Goal: Navigation & Orientation: Find specific page/section

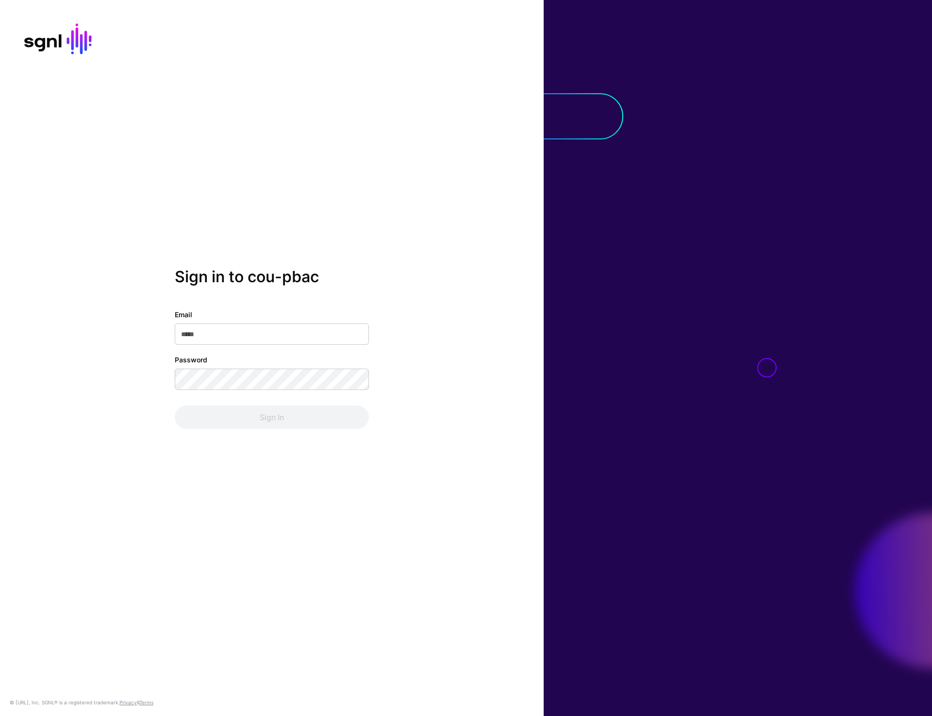
type input "**********"
click at [246, 424] on button "Sign In" at bounding box center [272, 417] width 194 height 23
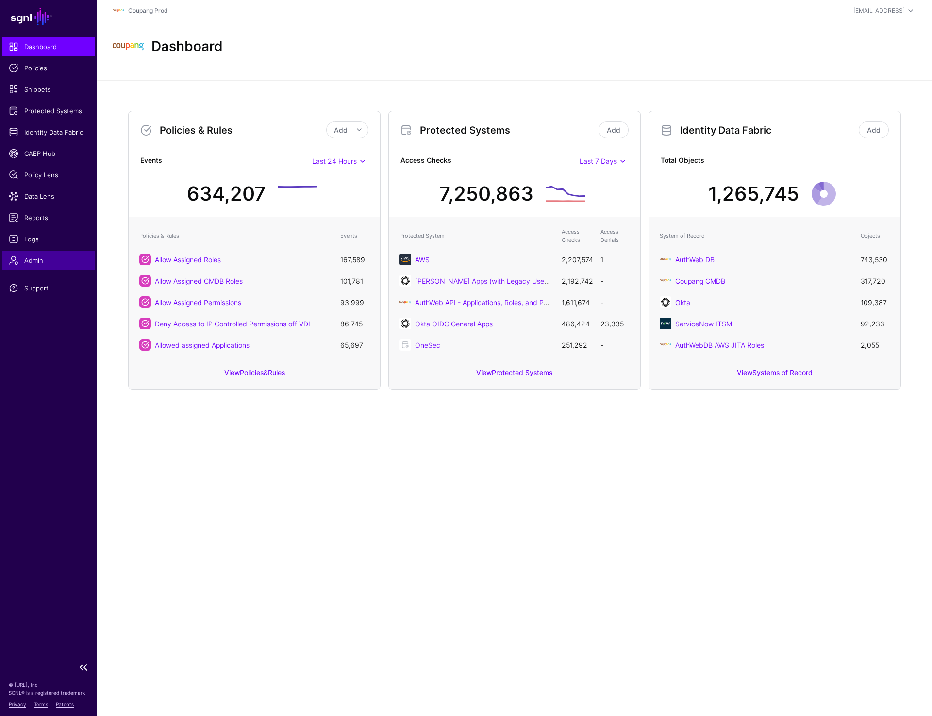
click at [47, 263] on span "Admin" at bounding box center [49, 260] width 80 height 10
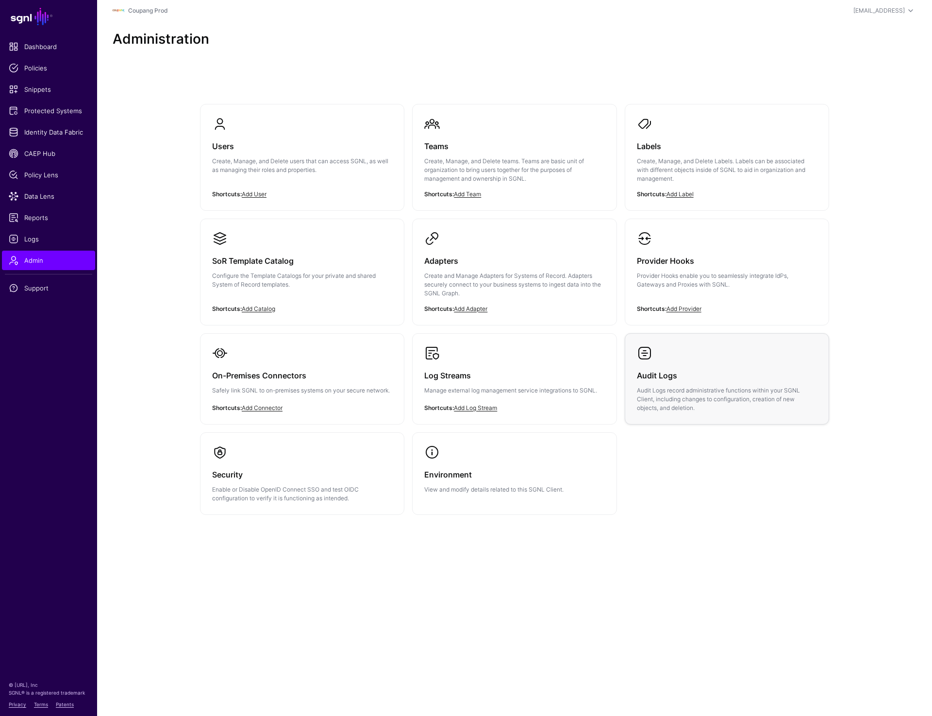
click at [688, 351] on link "Audit Logs Audit Logs record administrative functions within your SGNL Client, …" at bounding box center [727, 379] width 203 height 90
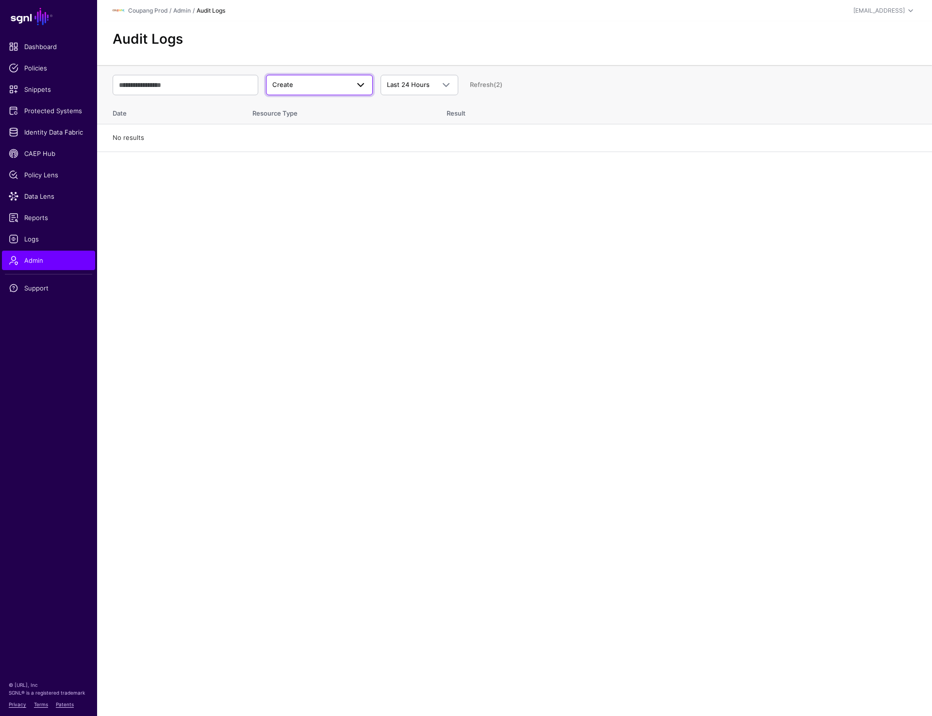
click at [355, 83] on span at bounding box center [361, 85] width 12 height 12
click at [331, 126] on div "Update" at bounding box center [319, 123] width 91 height 10
click at [339, 87] on span "Update" at bounding box center [310, 85] width 77 height 10
click at [322, 136] on div "Delete" at bounding box center [319, 139] width 91 height 10
click at [316, 73] on div "Delete Create Update Delete Login Last 24 Hours Last 24 Hours Last 7 Days Last …" at bounding box center [515, 85] width 804 height 28
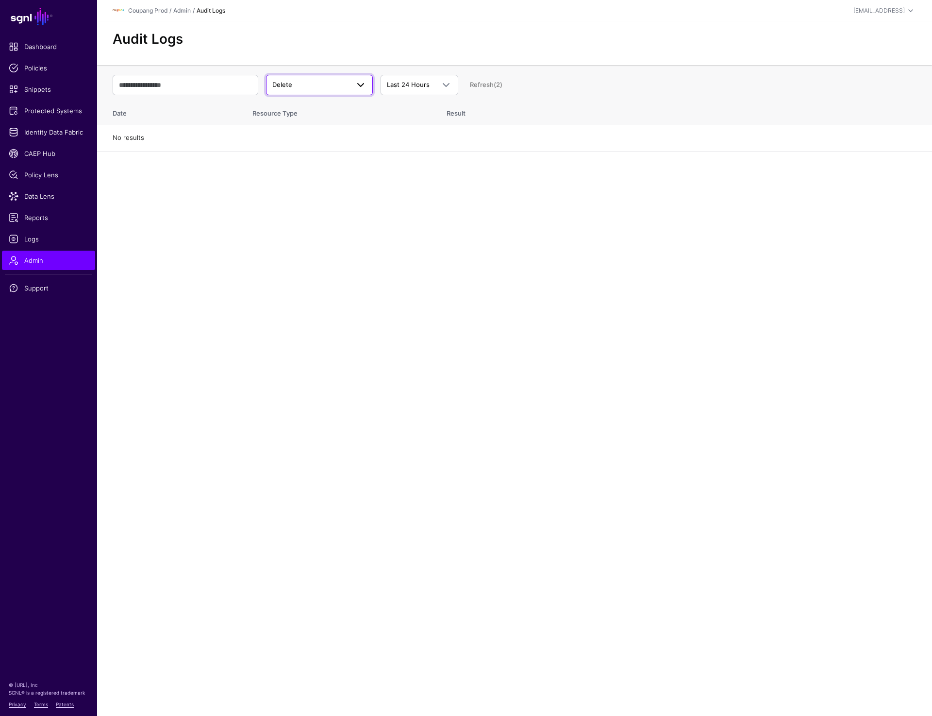
click at [312, 87] on span "Delete" at bounding box center [310, 85] width 77 height 10
click at [290, 148] on button "Login" at bounding box center [319, 154] width 107 height 16
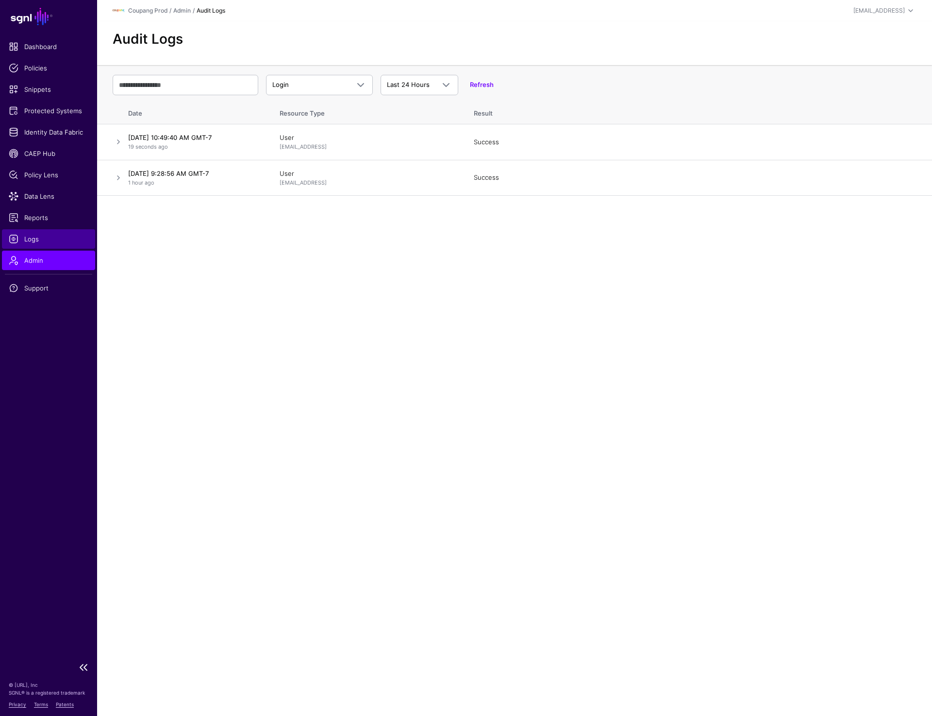
click at [43, 237] on span "Logs" at bounding box center [49, 239] width 80 height 10
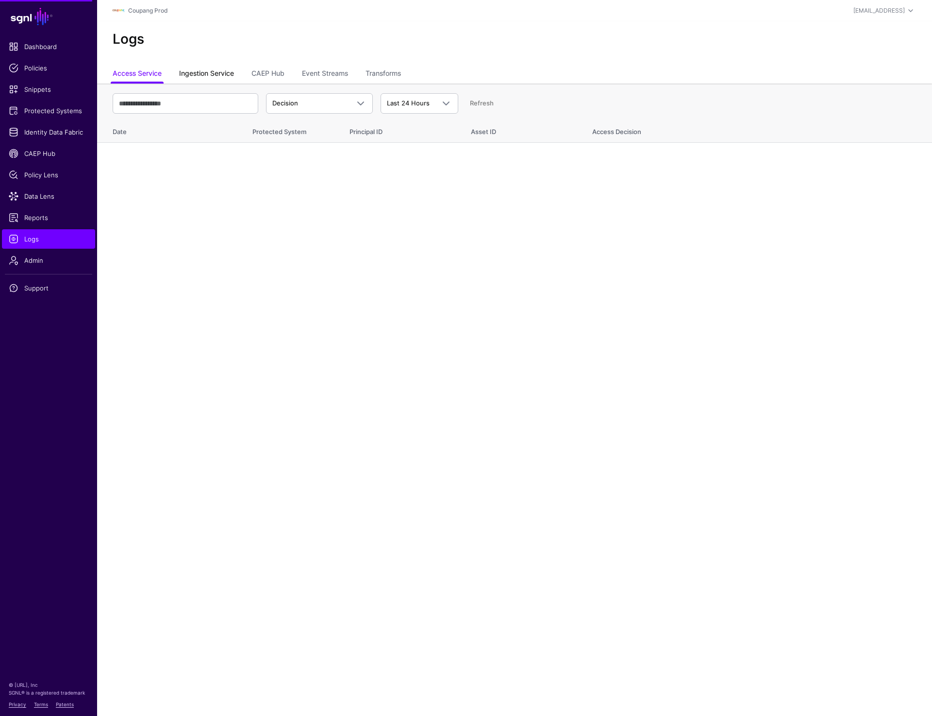
click at [216, 74] on link "Ingestion Service" at bounding box center [206, 74] width 55 height 18
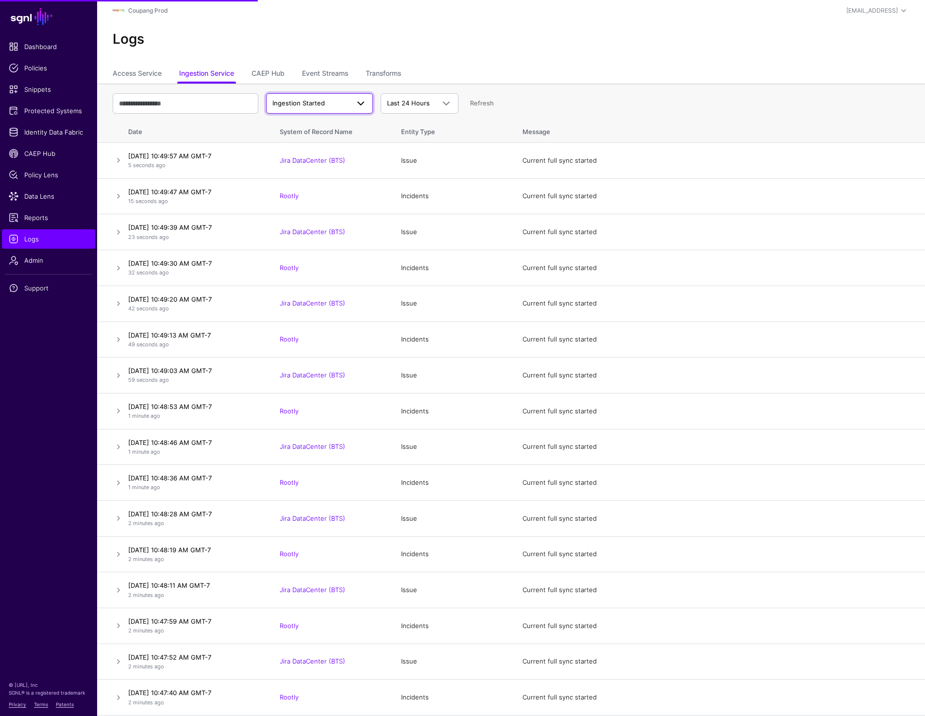
click at [297, 105] on span "Ingestion Started" at bounding box center [298, 103] width 52 height 8
click at [307, 159] on span "Ingestion Failed" at bounding box center [298, 156] width 48 height 8
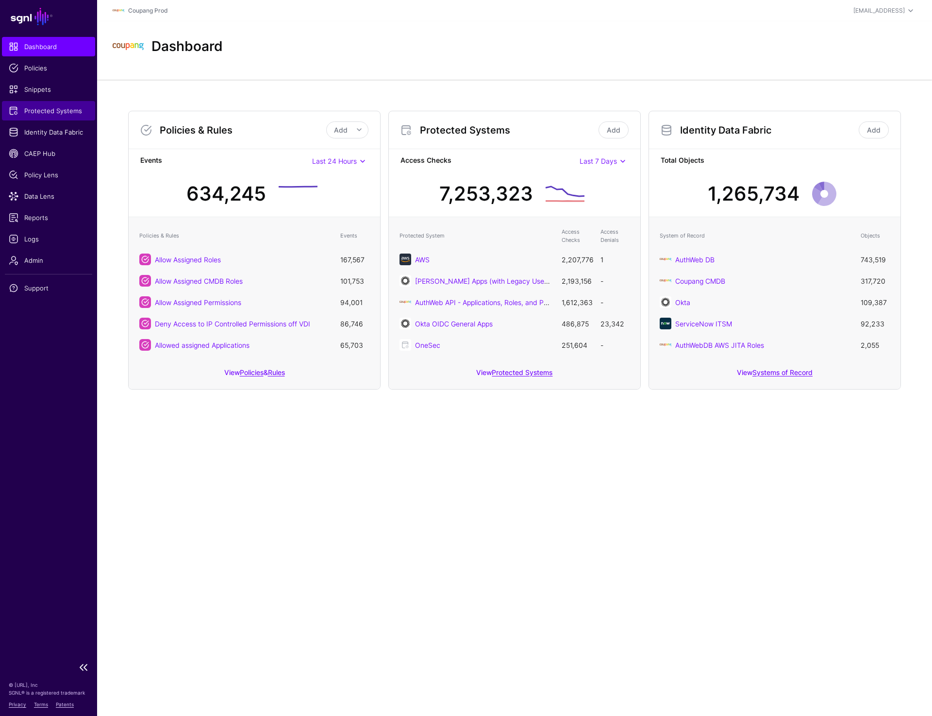
click at [15, 111] on span "Protected Systems" at bounding box center [49, 111] width 80 height 10
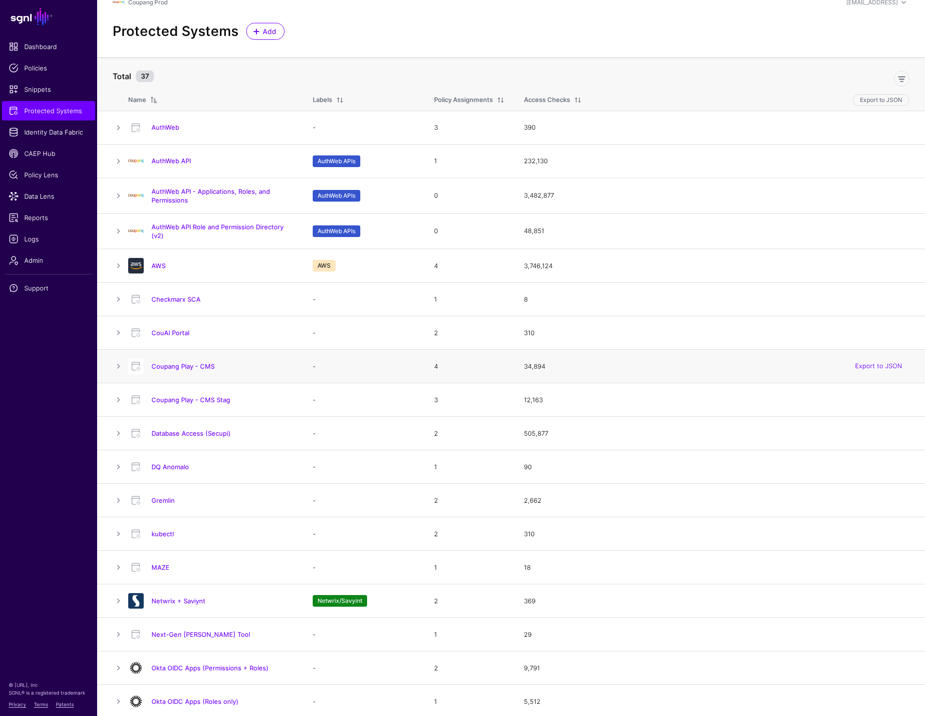
scroll to position [11, 0]
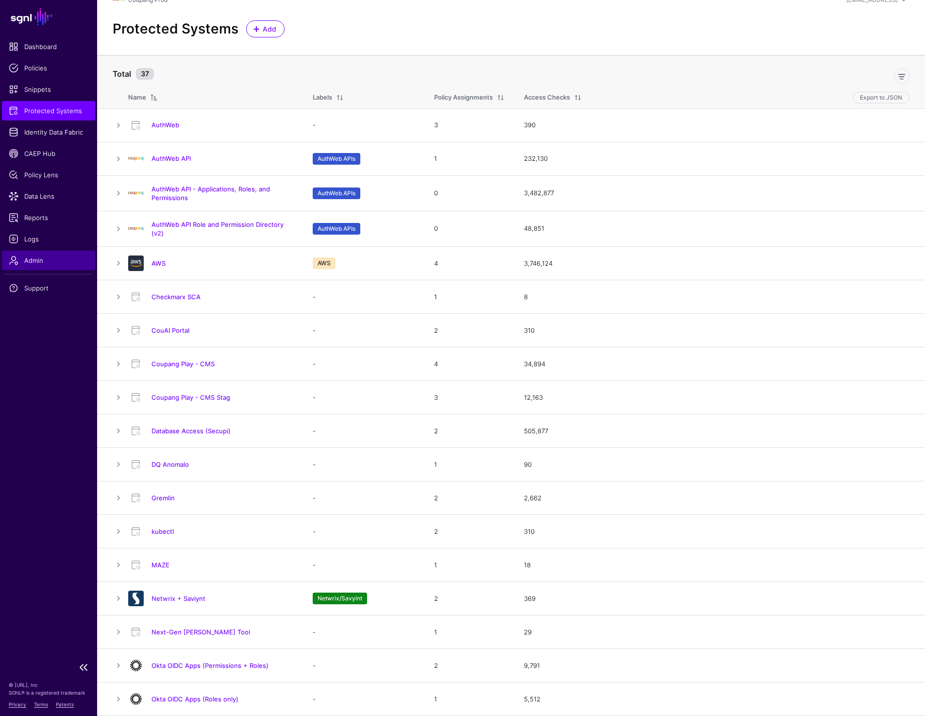
click at [44, 254] on link "Admin" at bounding box center [48, 260] width 93 height 19
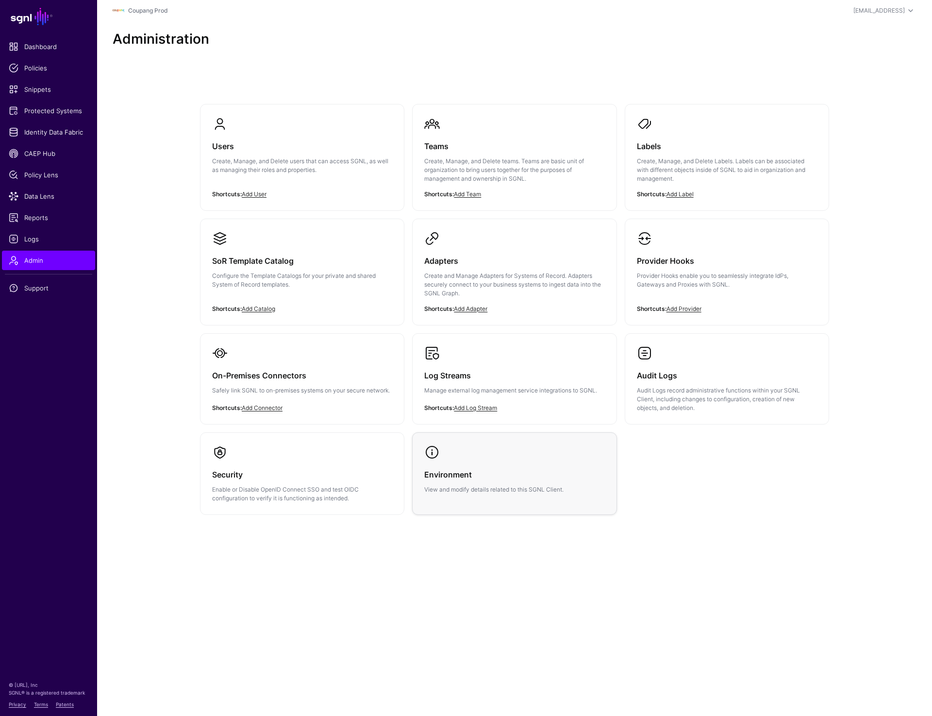
click at [459, 481] on h3 "Environment" at bounding box center [514, 475] width 180 height 14
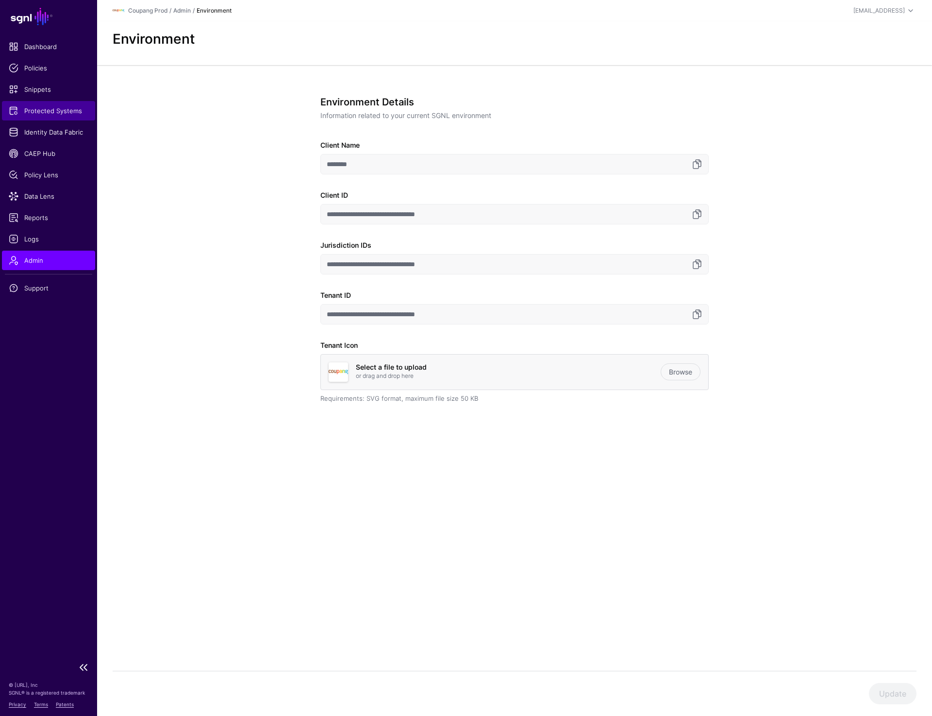
click at [59, 111] on span "Protected Systems" at bounding box center [49, 111] width 80 height 10
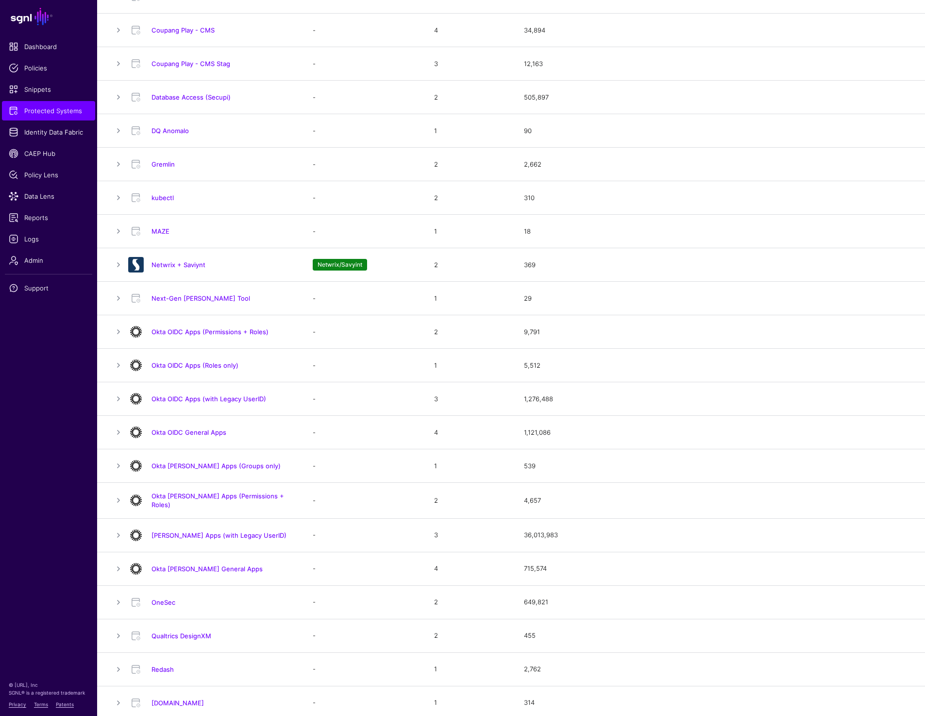
scroll to position [346, 0]
click at [214, 532] on link "Okta SAML Apps (with Legacy UserID)" at bounding box center [219, 534] width 135 height 8
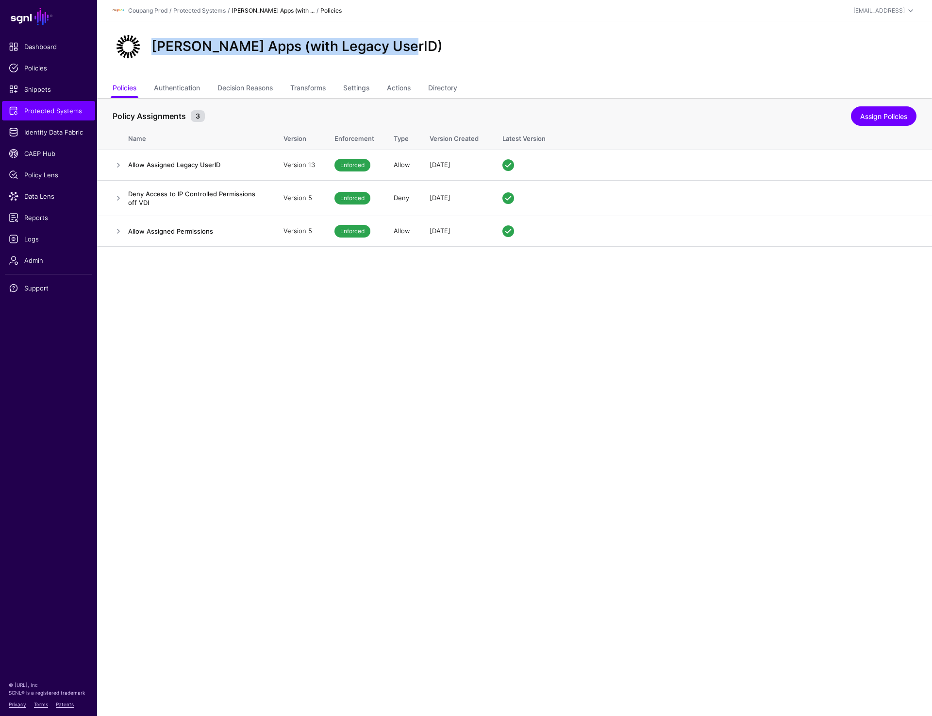
drag, startPoint x: 151, startPoint y: 48, endPoint x: 423, endPoint y: 47, distance: 272.0
click at [423, 47] on div "Okta SAML Apps (with Legacy UserID)" at bounding box center [515, 46] width 812 height 31
copy h2 "Okta SAML Apps (with Legacy UserID)"
click at [31, 262] on span "Admin" at bounding box center [49, 260] width 80 height 10
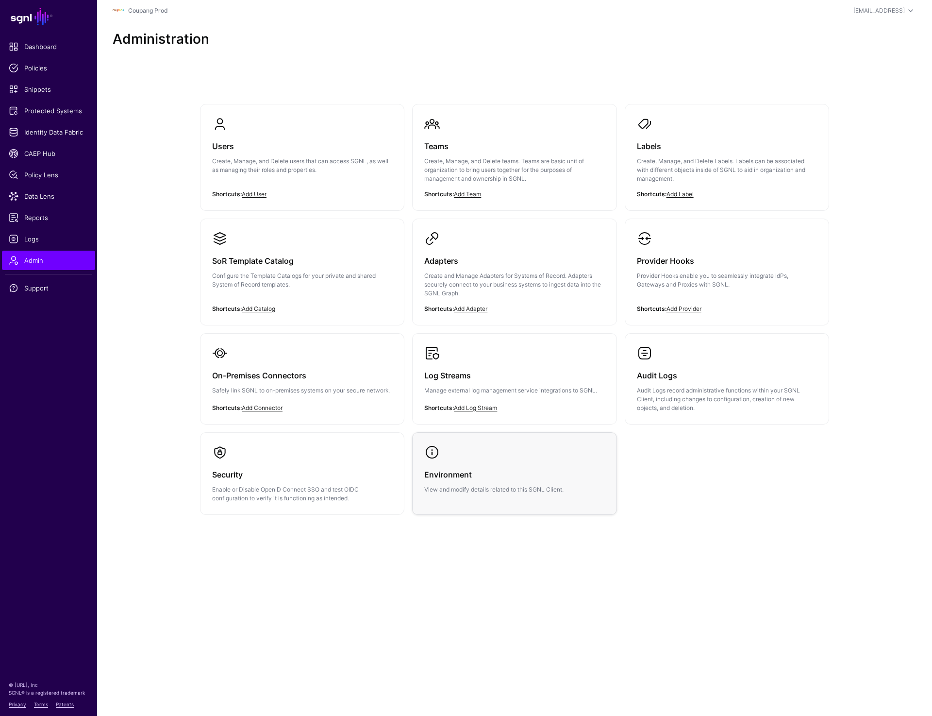
click at [488, 470] on h3 "Environment" at bounding box center [514, 475] width 180 height 14
